Goal: Information Seeking & Learning: Learn about a topic

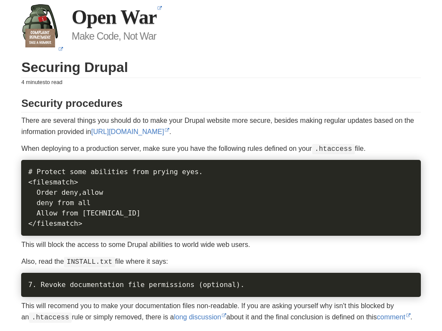
scroll to position [1622, 0]
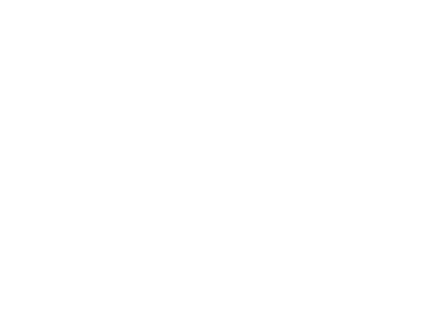
scroll to position [918, 0]
